Goal: Use online tool/utility: Use online tool/utility

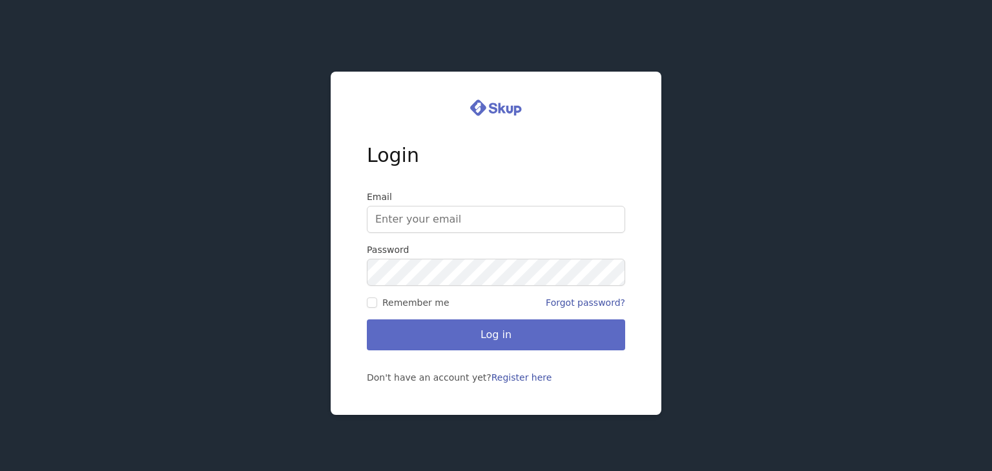
type input "adambuzi628@gmail.com"
click at [433, 326] on button "Log in" at bounding box center [496, 335] width 258 height 31
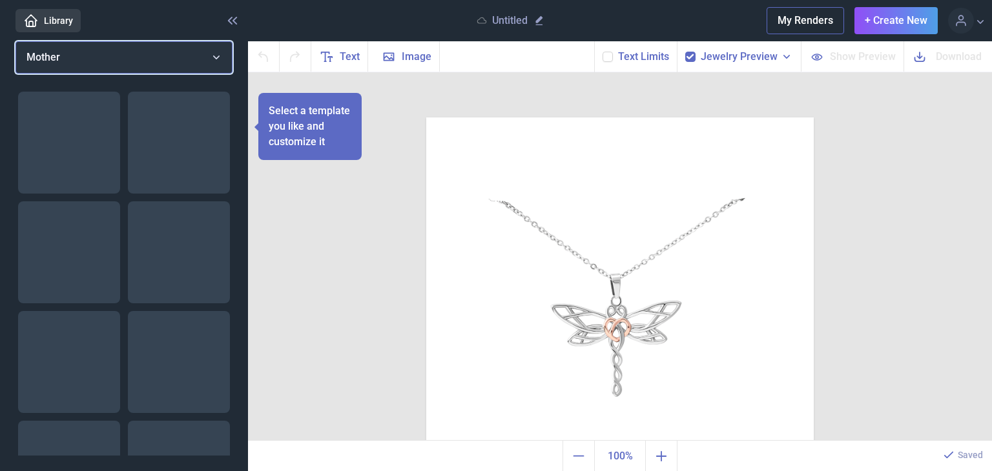
click at [142, 64] on button "Mother" at bounding box center [123, 57] width 217 height 32
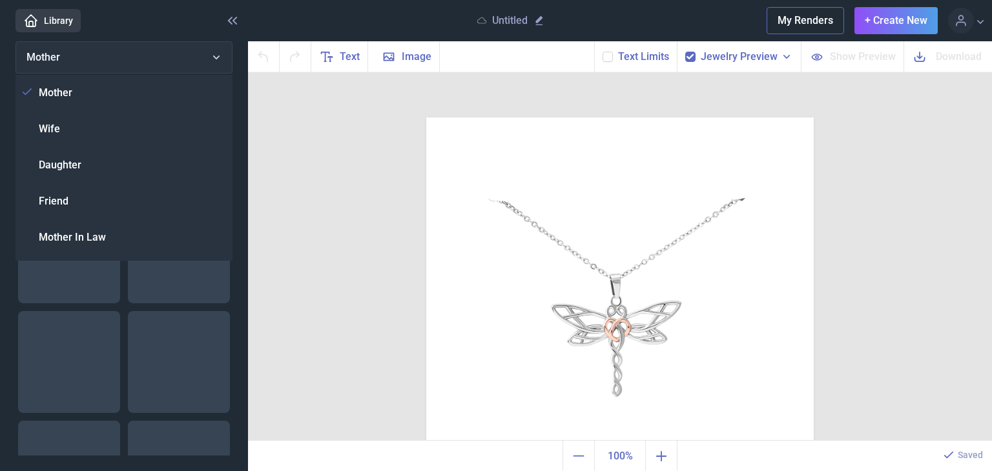
click at [371, 260] on div "Duplicate Delete Backwards > Forward" at bounding box center [620, 256] width 744 height 369
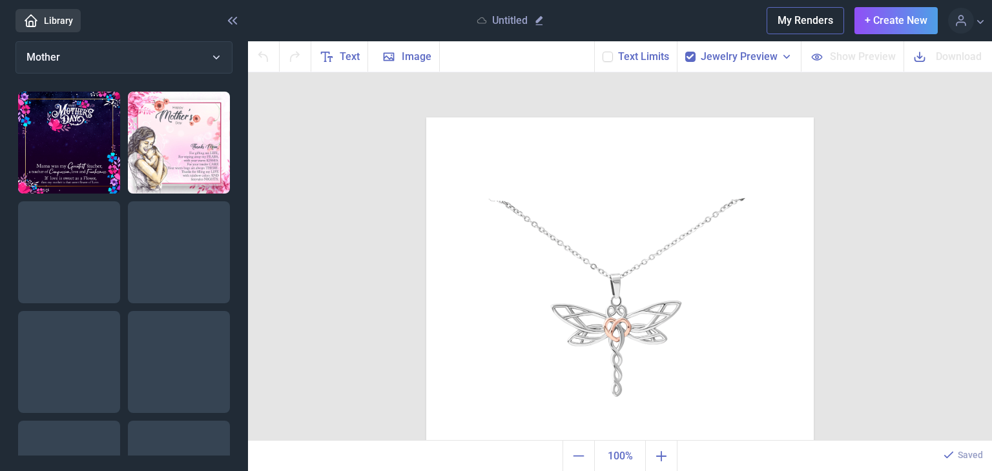
click at [109, 291] on img at bounding box center [69, 252] width 102 height 102
checkbox input "false"
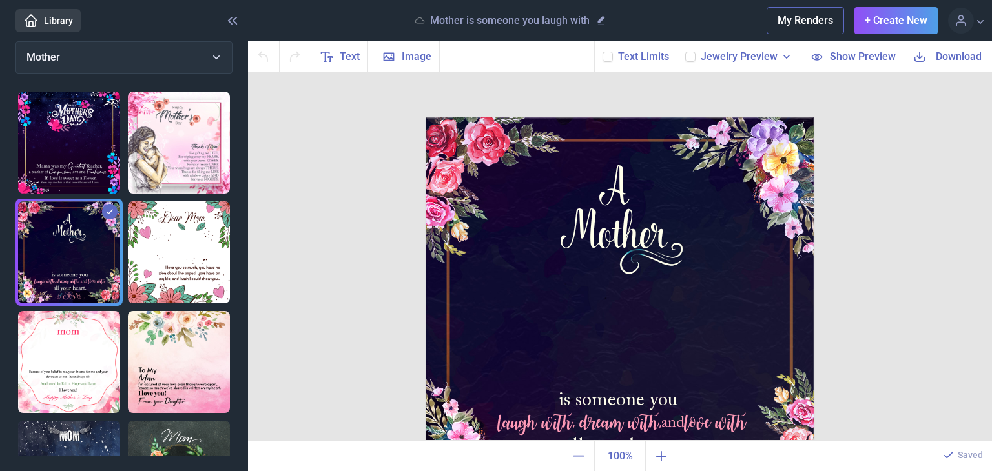
click at [212, 130] on img at bounding box center [179, 143] width 102 height 102
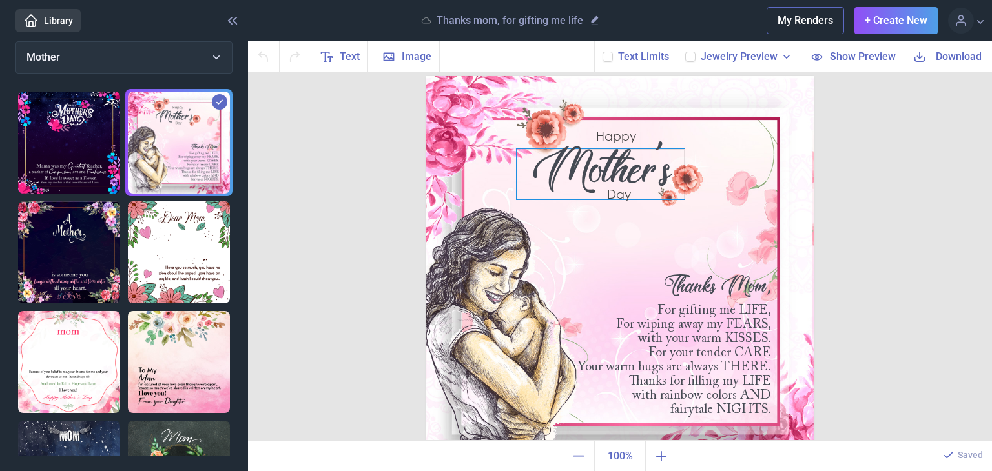
scroll to position [63, 0]
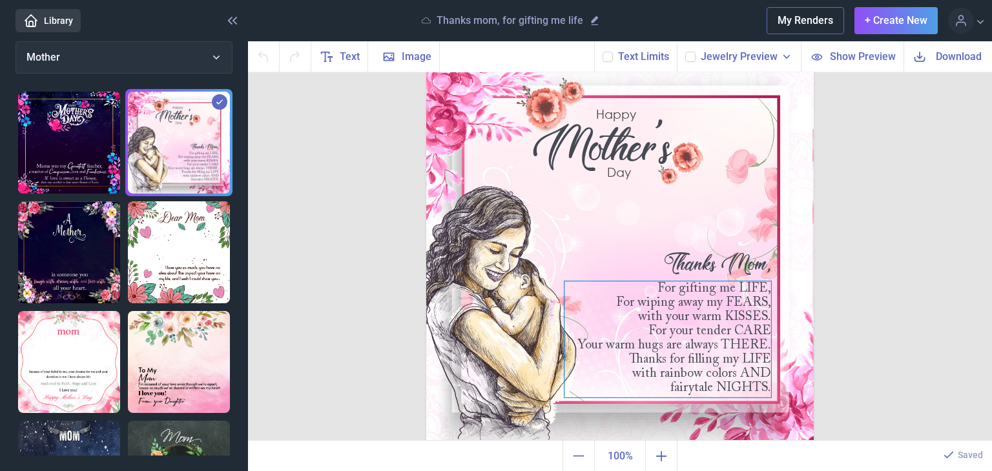
click at [731, 54] on div "For gifting me LIFE, For wiping away my FEARS, with your warm KISSES. For your …" at bounding box center [619, 54] width 387 height 0
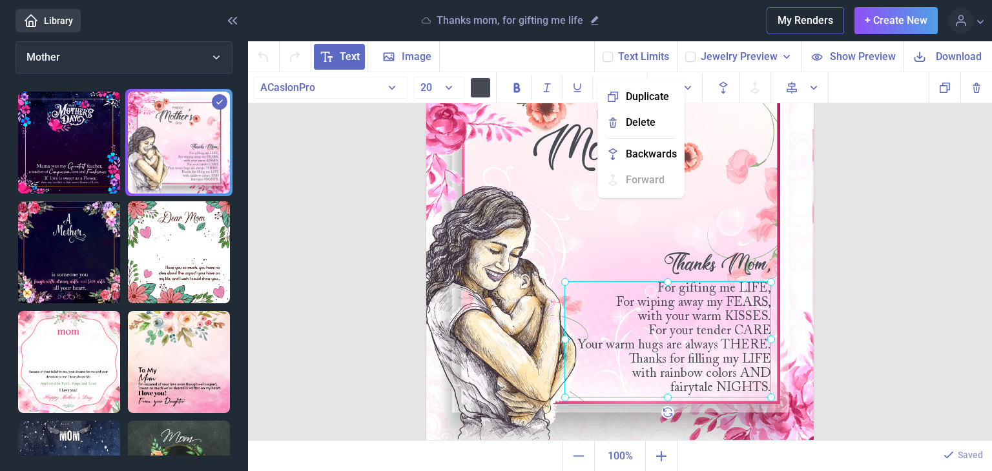
click at [852, 133] on div "Happy [DATE] Thanks Mom, For gifting me LIFE, For wiping away my FEARS, with yo…" at bounding box center [620, 256] width 744 height 369
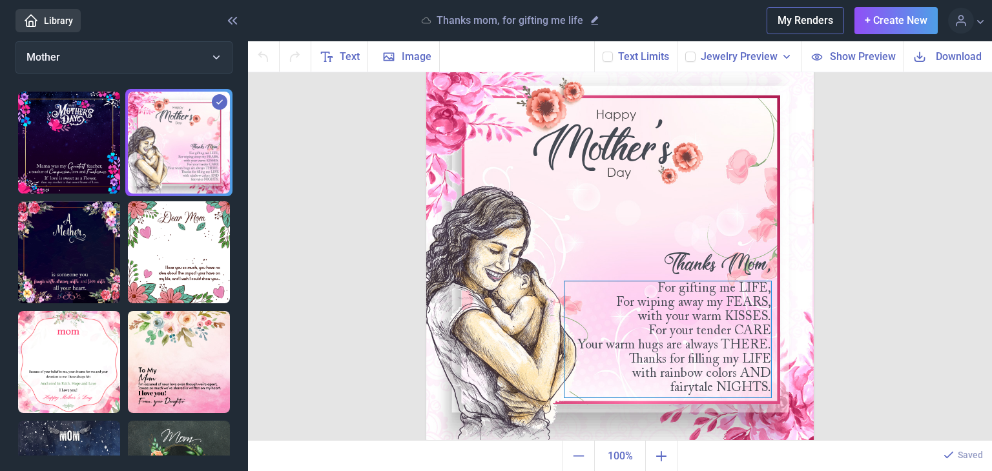
click at [689, 54] on div "For gifting me LIFE, For wiping away my FEARS, with your warm KISSES. For your …" at bounding box center [619, 54] width 387 height 0
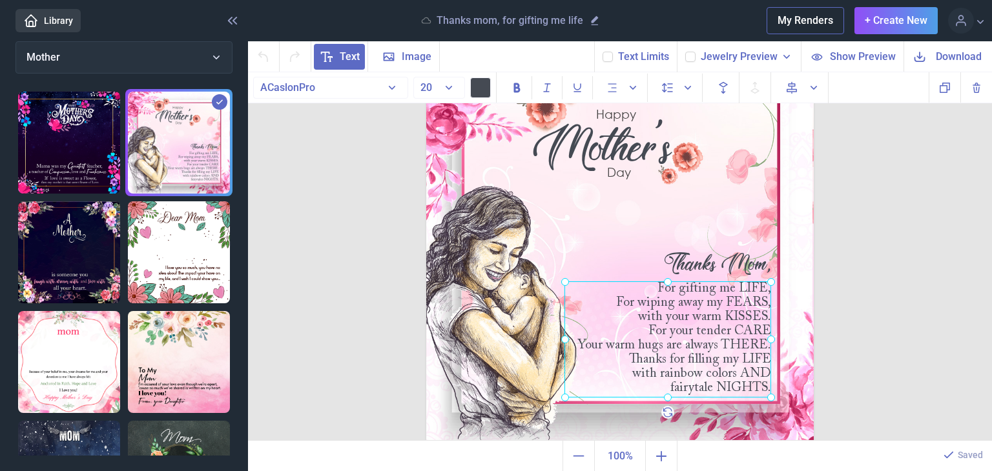
click at [334, 59] on span "Text" at bounding box center [339, 57] width 51 height 26
click at [426, 54] on div "For gifting me LIFE, For wiping away my FEARS, with your warm KISSES. For your …" at bounding box center [426, 54] width 0 height 0
click at [621, 298] on div at bounding box center [667, 340] width 207 height 116
click at [342, 57] on span "Text" at bounding box center [350, 56] width 20 height 15
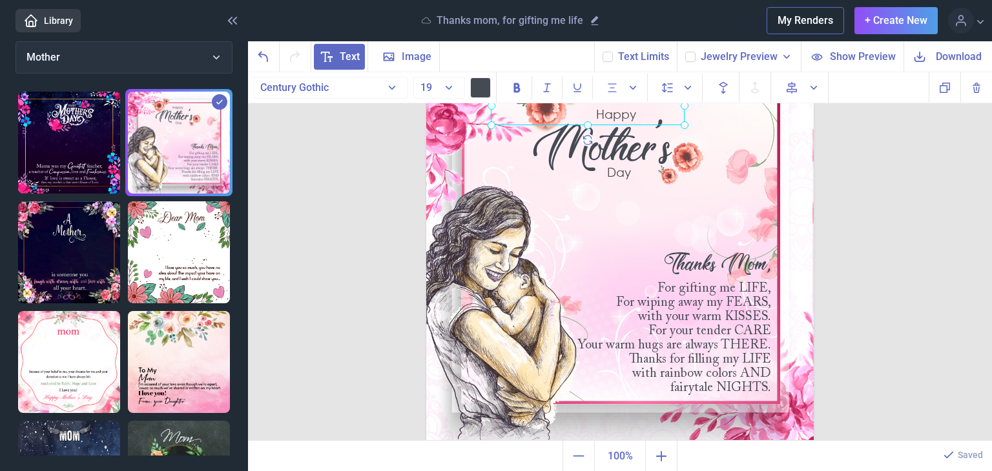
click at [342, 57] on span "Text" at bounding box center [350, 56] width 20 height 15
click at [348, 50] on span "Text" at bounding box center [350, 56] width 20 height 15
click at [491, 50] on div "Text Image Background Text Limits Jewelry Preview Necklet - Dragonfly Necklet -…" at bounding box center [620, 56] width 744 height 31
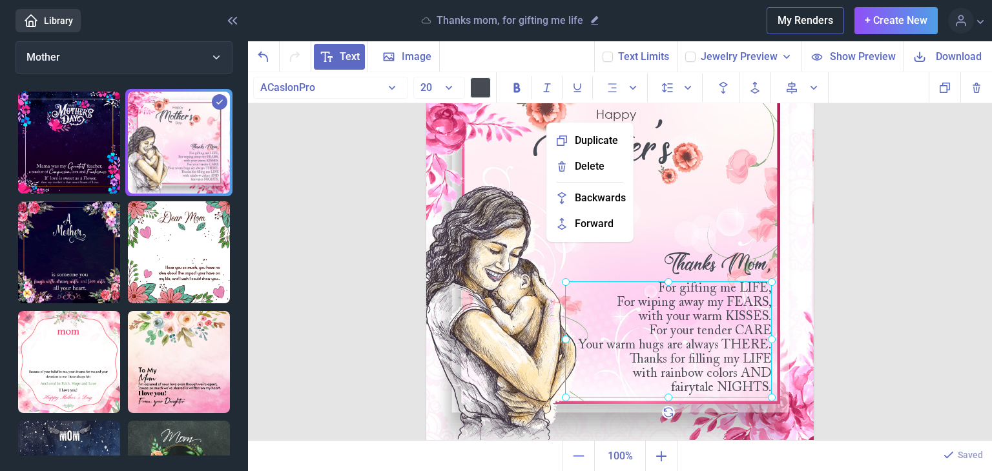
click at [340, 54] on span "Text" at bounding box center [350, 56] width 20 height 15
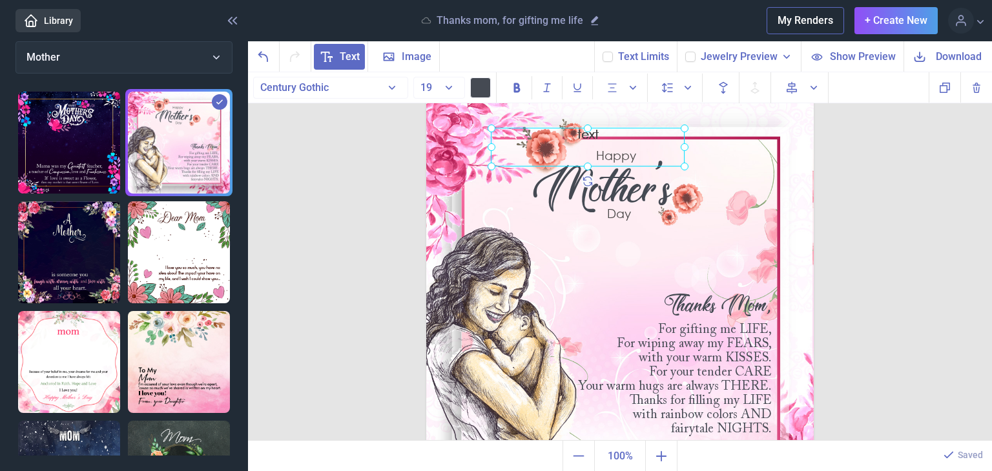
scroll to position [0, 0]
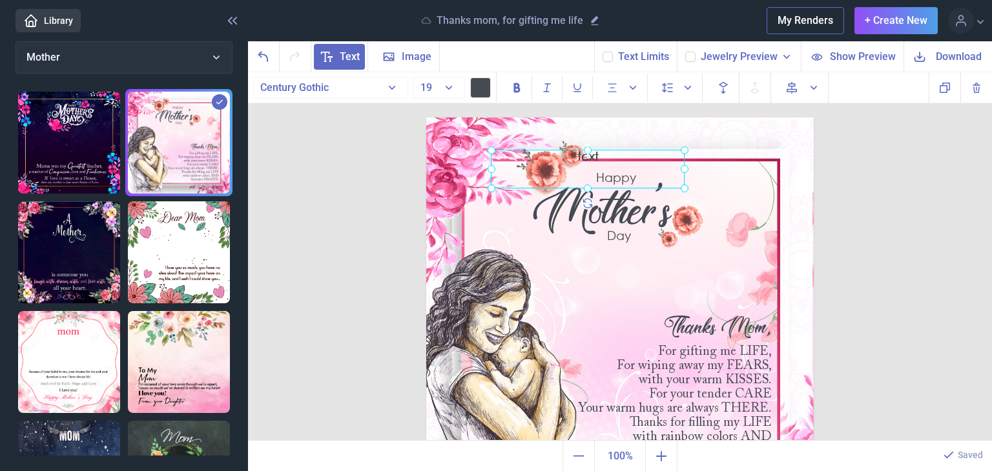
click at [585, 150] on icon at bounding box center [588, 150] width 18 height 18
click at [584, 155] on use at bounding box center [588, 150] width 15 height 15
drag, startPoint x: 584, startPoint y: 156, endPoint x: 588, endPoint y: 174, distance: 18.5
click at [588, 174] on div at bounding box center [588, 177] width 194 height 21
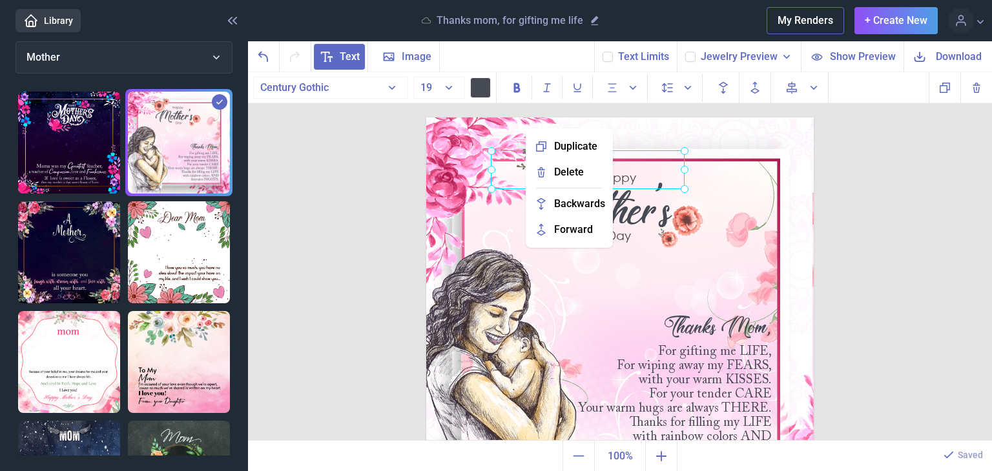
click at [426, 118] on div "text" at bounding box center [426, 118] width 0 height 0
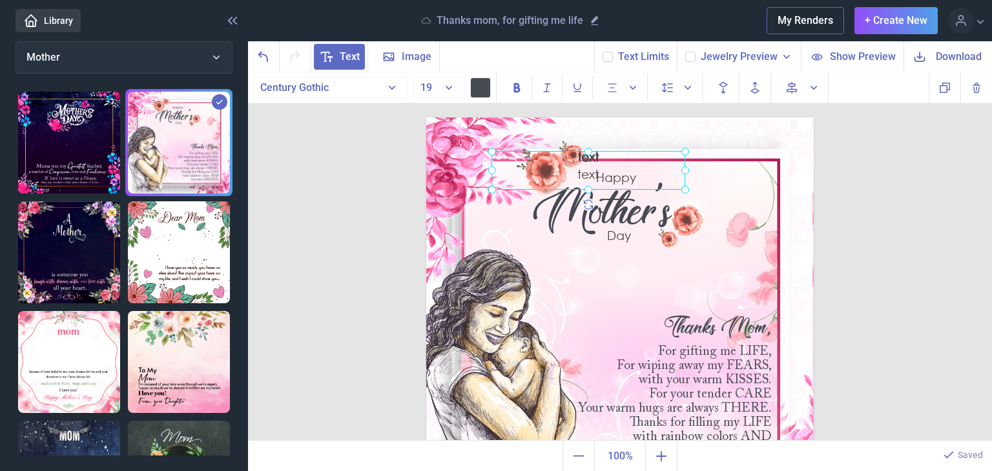
click at [591, 163] on div at bounding box center [588, 170] width 194 height 39
click at [584, 177] on div "text" at bounding box center [588, 178] width 194 height 21
click at [614, 176] on div "xt" at bounding box center [588, 178] width 194 height 21
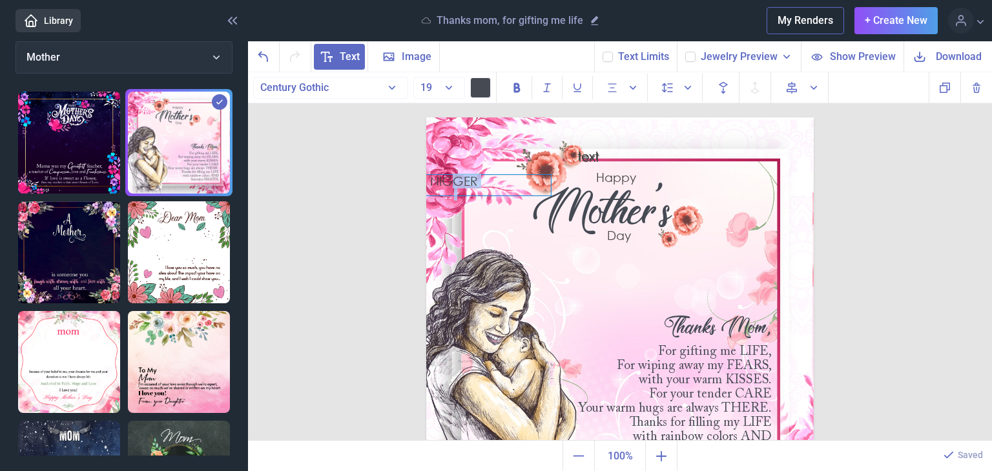
drag, startPoint x: 586, startPoint y: 175, endPoint x: 454, endPoint y: 181, distance: 132.5
click at [453, 182] on div "NIGGER" at bounding box center [454, 185] width 194 height 21
click at [474, 190] on div at bounding box center [455, 193] width 194 height 12
drag, startPoint x: 464, startPoint y: 185, endPoint x: 511, endPoint y: 305, distance: 129.9
click at [511, 305] on div "NIGGER" at bounding box center [503, 306] width 194 height 21
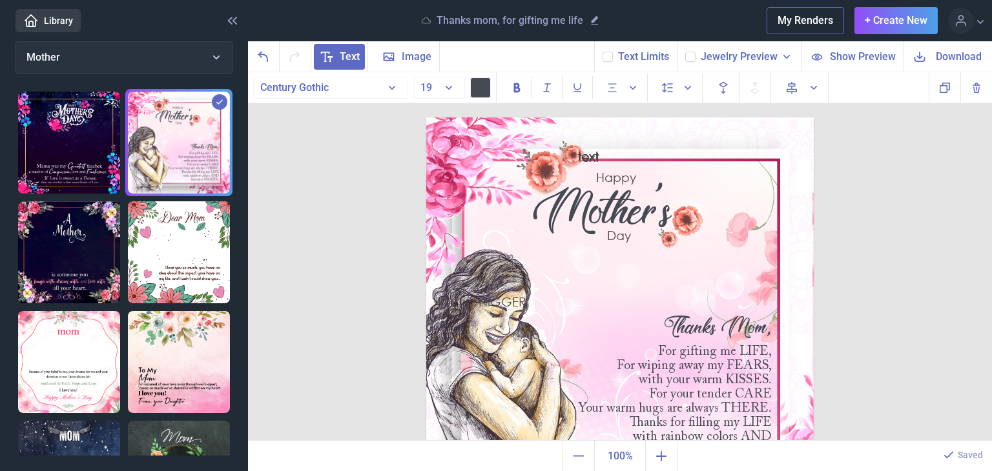
click at [478, 88] on button at bounding box center [480, 87] width 21 height 21
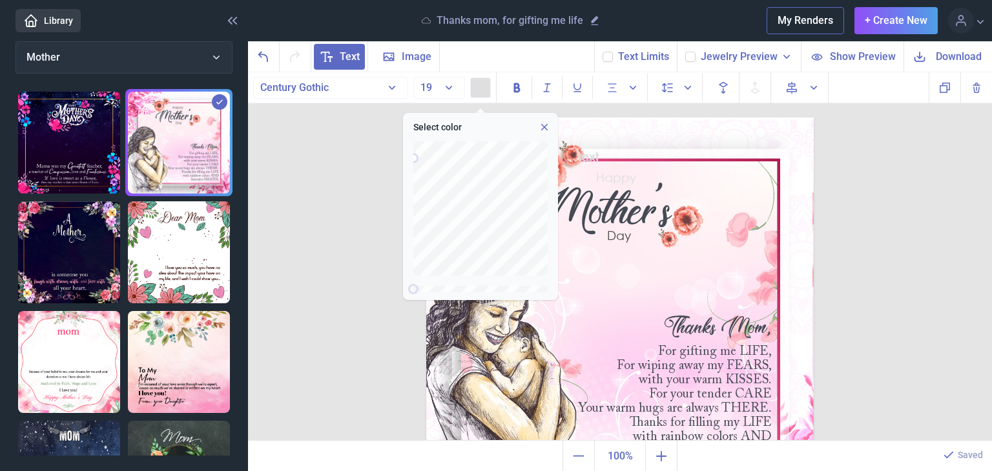
click at [398, 152] on div "Text Image Background Text Limits Jewelry Preview Necklet - Dragonfly Necklet -…" at bounding box center [620, 256] width 744 height 430
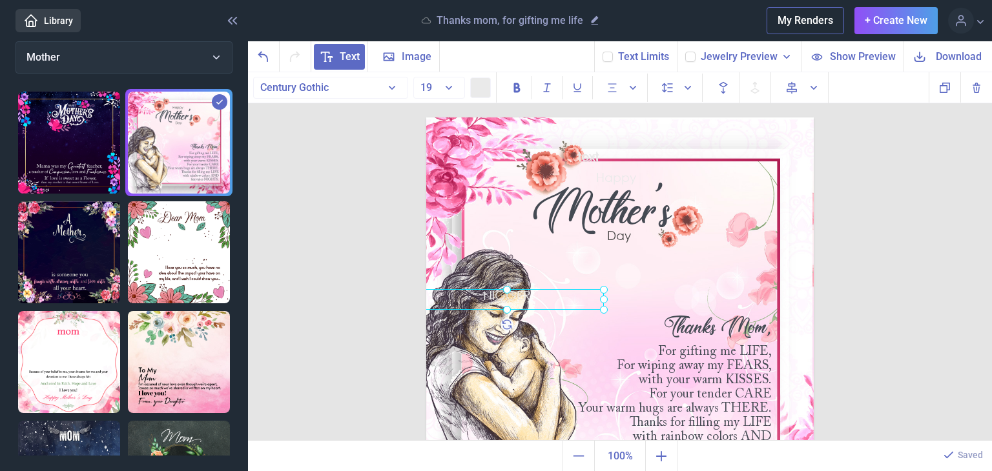
drag, startPoint x: 515, startPoint y: 307, endPoint x: 519, endPoint y: 300, distance: 7.9
click at [426, 118] on div "NIGGER" at bounding box center [426, 118] width 0 height 0
drag, startPoint x: 598, startPoint y: 309, endPoint x: 493, endPoint y: 301, distance: 104.9
click at [493, 301] on div at bounding box center [454, 295] width 89 height 13
click at [437, 83] on button "19" at bounding box center [439, 88] width 52 height 22
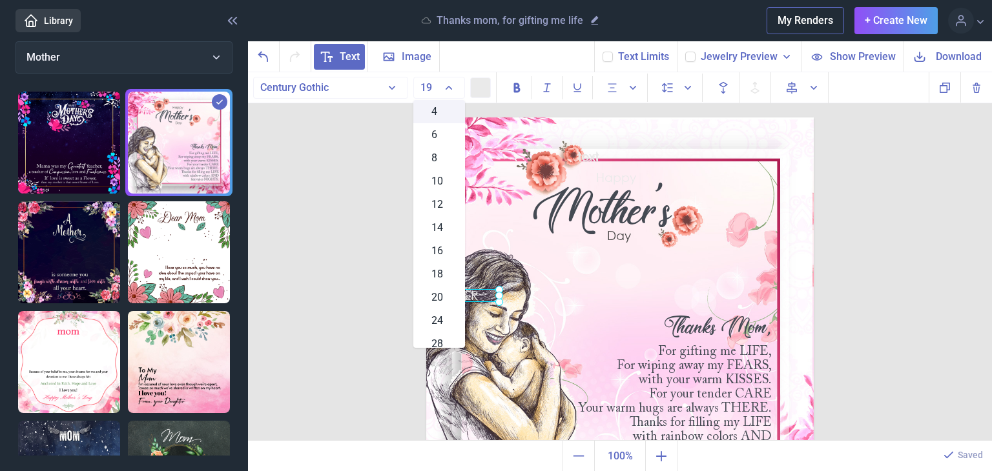
click at [432, 110] on span "4" at bounding box center [434, 111] width 6 height 15
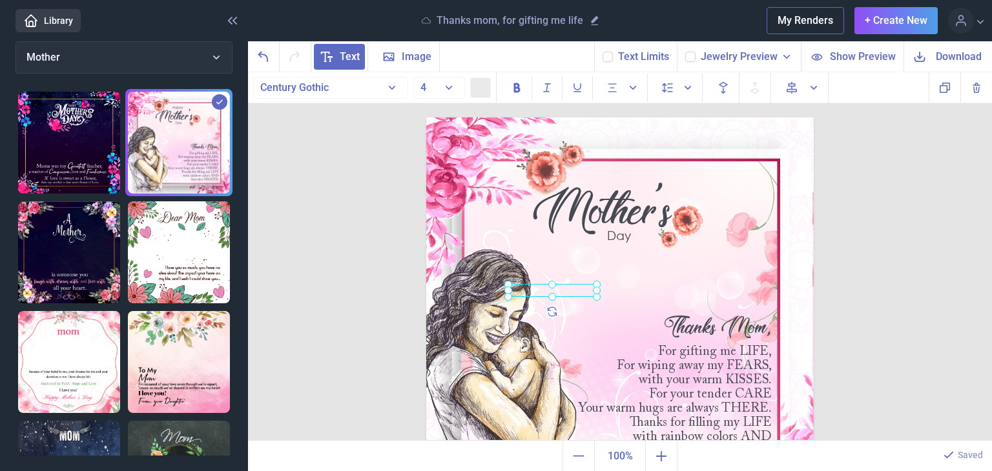
drag, startPoint x: 464, startPoint y: 293, endPoint x: 562, endPoint y: 288, distance: 97.6
click at [562, 288] on div at bounding box center [552, 290] width 89 height 13
click at [489, 87] on button at bounding box center [480, 87] width 21 height 21
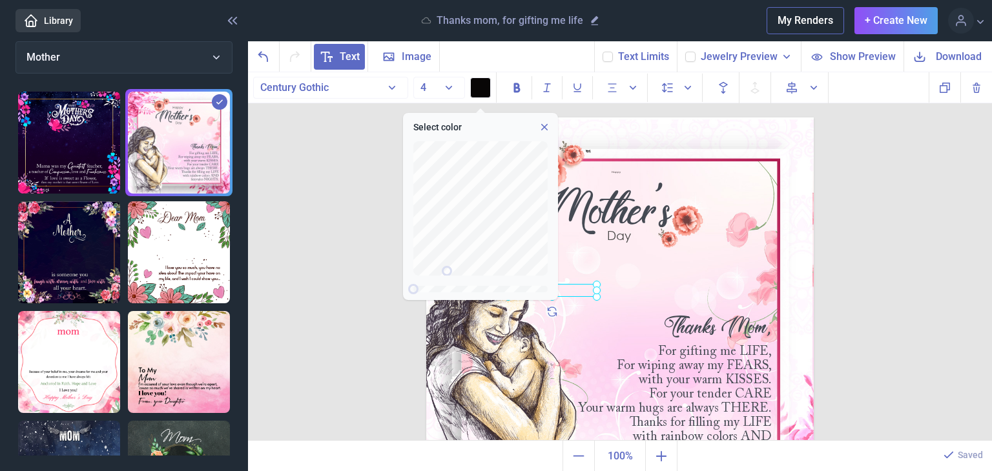
click at [541, 124] on icon at bounding box center [544, 127] width 6 height 6
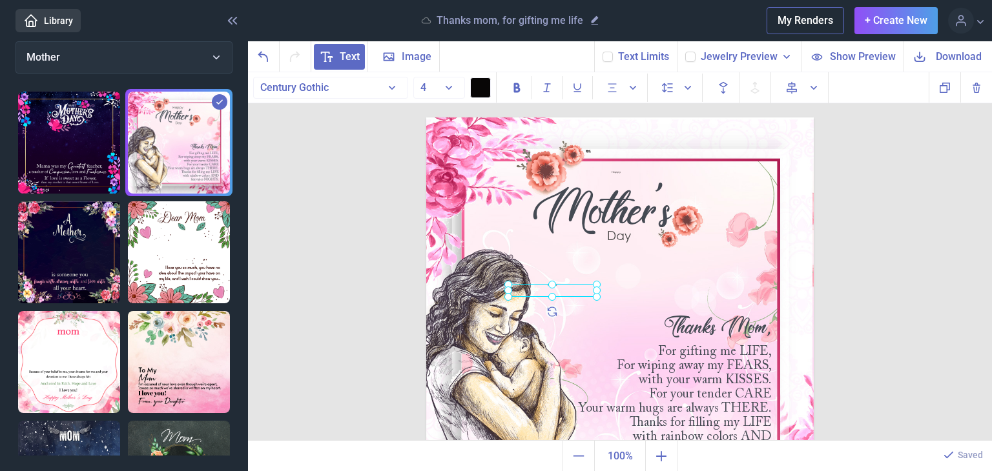
click at [557, 297] on div at bounding box center [552, 290] width 89 height 13
click at [581, 316] on img at bounding box center [619, 311] width 387 height 387
drag, startPoint x: 545, startPoint y: 288, endPoint x: 464, endPoint y: 292, distance: 81.5
click at [426, 118] on div "NIGGER" at bounding box center [426, 118] width 0 height 0
click at [633, 289] on img at bounding box center [619, 311] width 387 height 387
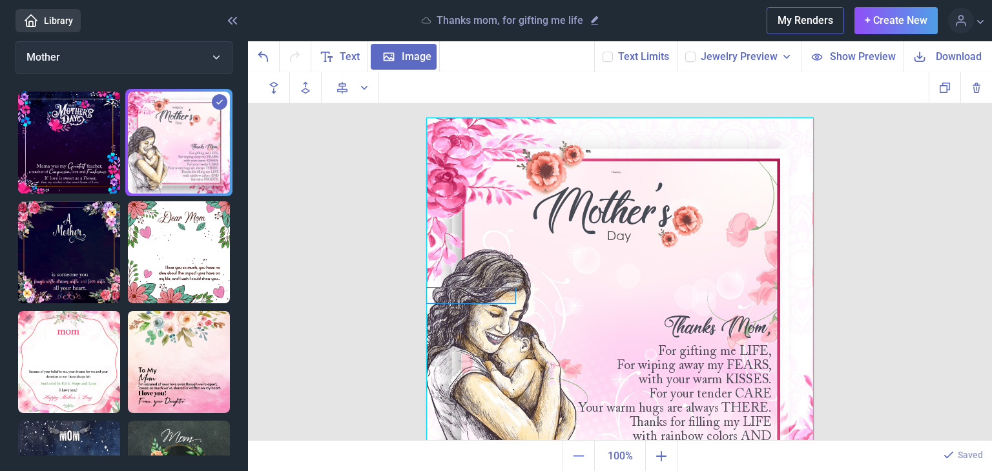
drag, startPoint x: 466, startPoint y: 286, endPoint x: 473, endPoint y: 296, distance: 11.6
click at [473, 296] on div "Happy [DATE] Thanks Mom, For gifting me LIFE, For wiping away my FEARS, with yo…" at bounding box center [619, 311] width 387 height 387
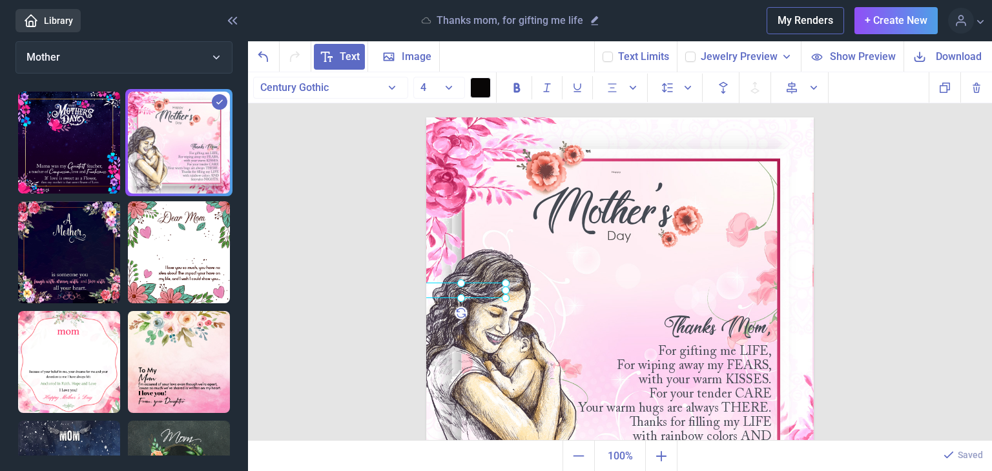
drag, startPoint x: 473, startPoint y: 296, endPoint x: 466, endPoint y: 290, distance: 9.2
click at [426, 118] on div "NIGGER" at bounding box center [426, 118] width 0 height 0
click at [489, 315] on img at bounding box center [619, 311] width 387 height 387
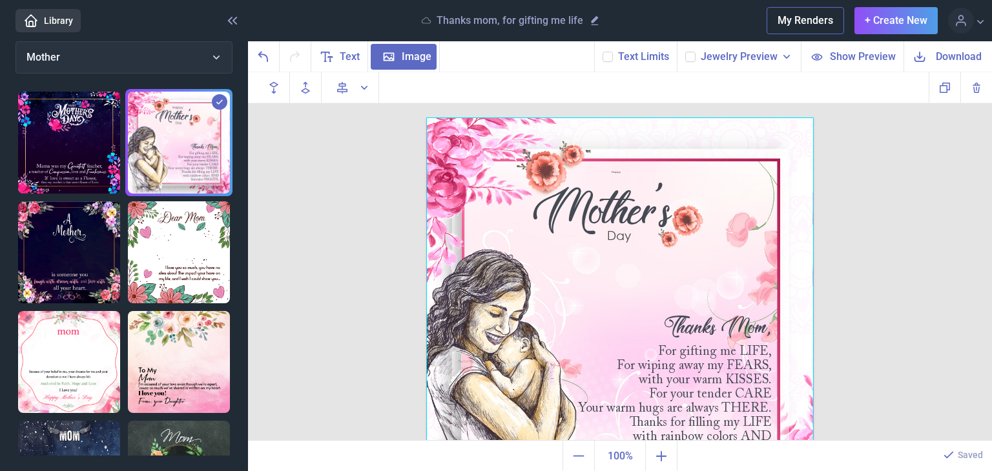
click at [192, 274] on img at bounding box center [179, 252] width 102 height 102
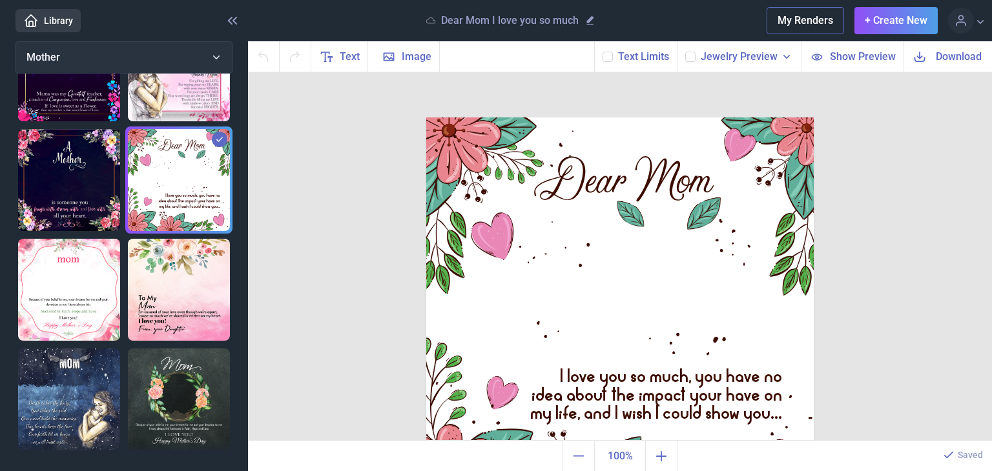
scroll to position [65, 0]
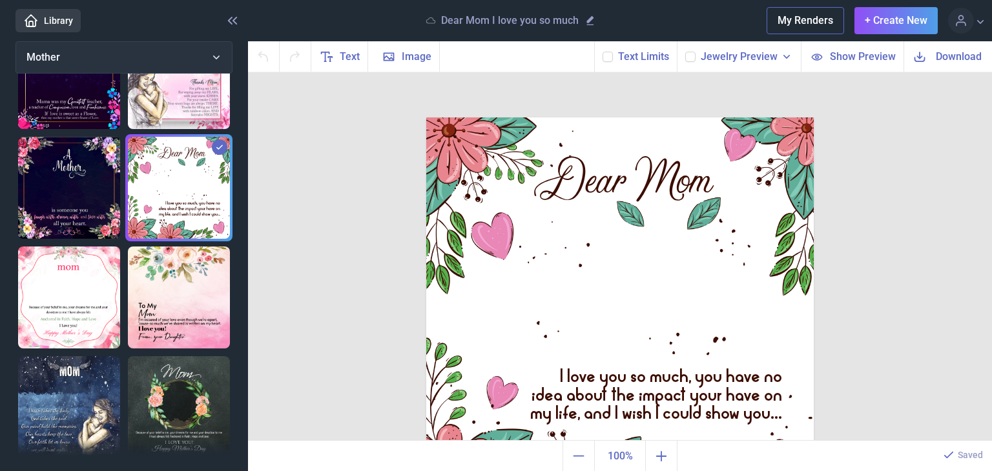
click at [152, 88] on img at bounding box center [179, 78] width 102 height 102
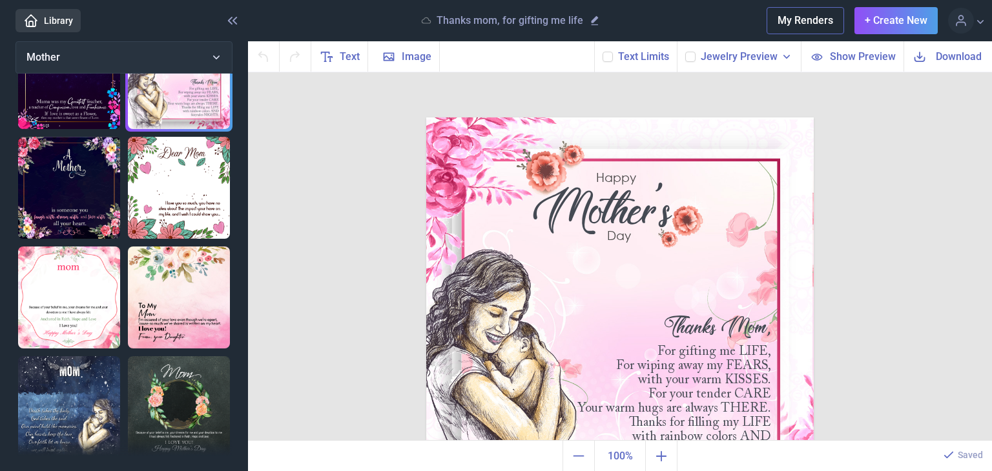
click at [473, 285] on img at bounding box center [619, 311] width 387 height 387
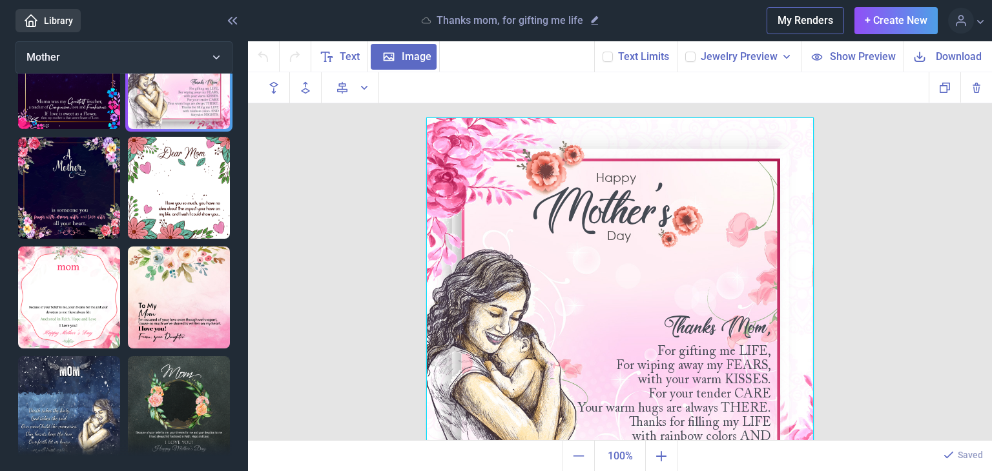
click at [458, 280] on div at bounding box center [619, 311] width 387 height 387
click at [464, 303] on div at bounding box center [619, 311] width 387 height 387
click at [594, 18] on use at bounding box center [595, 20] width 7 height 9
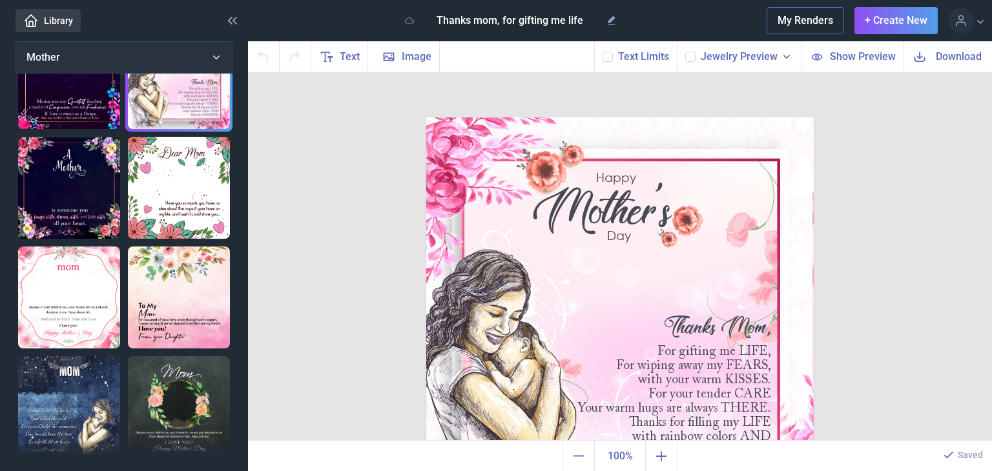
drag, startPoint x: 593, startPoint y: 18, endPoint x: 0, endPoint y: 79, distance: 595.9
click at [0, 69] on div "Library Thanks mom, for gifting me life My Renders + Create New Profile Design …" at bounding box center [496, 235] width 992 height 471
type input "B"
type input "GET IT BACK IN BLOOD"
